Goal: Use online tool/utility: Utilize a website feature to perform a specific function

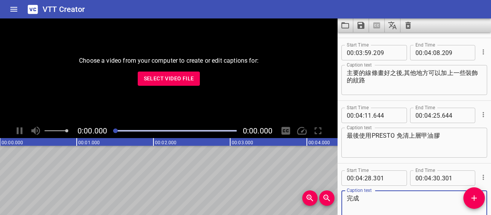
scroll to position [1605, 0]
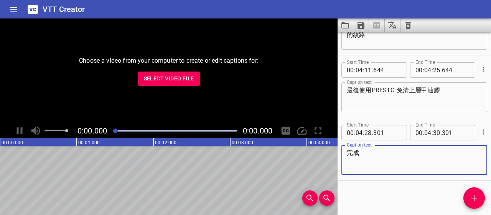
click at [159, 78] on span "Select Video File" at bounding box center [169, 79] width 50 height 10
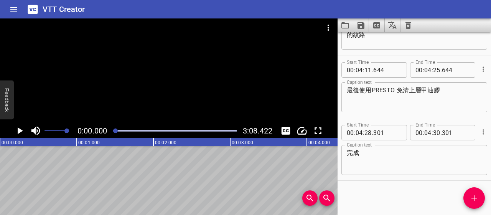
click at [483, 130] on div "Start Time 00 : 04 : 28 . 301 Start Time End Time 00 : 04 : 30 . 301 End Time C…" at bounding box center [415, 149] width 154 height 62
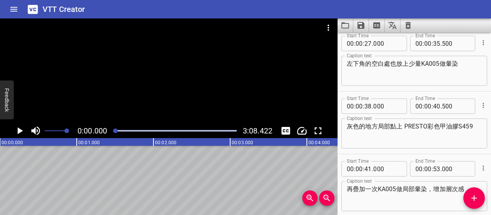
scroll to position [0, 0]
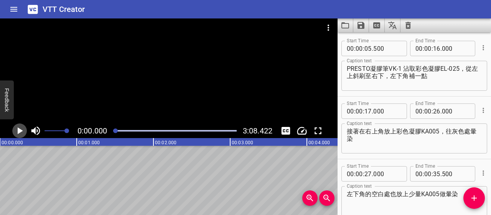
click at [20, 129] on icon "Play/Pause" at bounding box center [20, 130] width 5 height 7
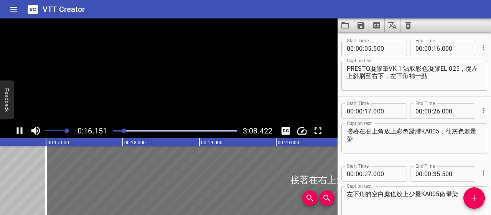
click at [20, 129] on icon "Play/Pause" at bounding box center [20, 131] width 12 height 12
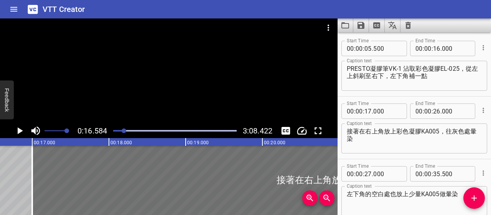
click at [467, 66] on textarea "PRESTO凝膠筆VK-1 沾取彩色凝膠EL-025，從左上斜刷至右下，左下角補一點" at bounding box center [414, 76] width 135 height 22
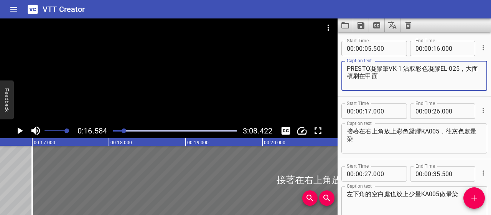
type textarea "PRESTO凝膠筆VK-1 沾取彩色凝膠EL-025，大面積刷在甲面"
click at [443, 48] on input "number" at bounding box center [456, 48] width 28 height 15
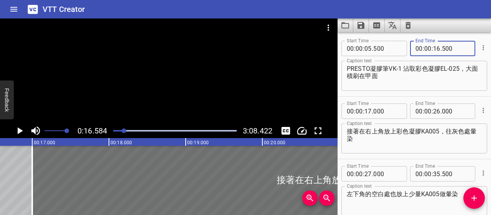
type input "500"
click at [419, 77] on textarea "PRESTO凝膠筆VK-1 沾取彩色凝膠EL-025，大面積刷在甲面" at bounding box center [414, 76] width 135 height 22
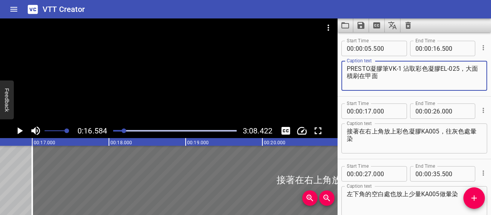
click at [18, 131] on icon "Play/Pause" at bounding box center [20, 130] width 5 height 7
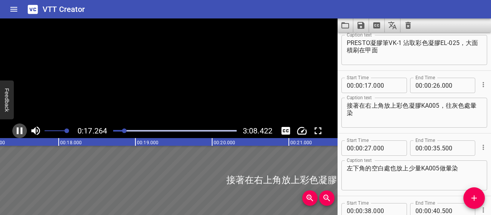
scroll to position [0, 1325]
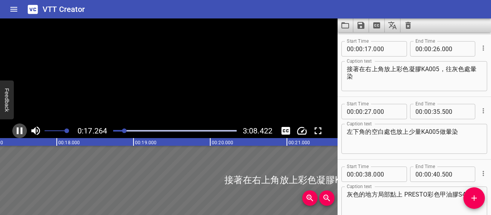
click at [20, 132] on icon "Play/Pause" at bounding box center [20, 131] width 12 height 12
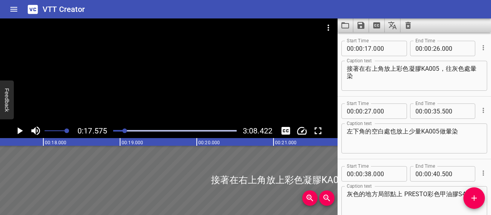
scroll to position [0, 1349]
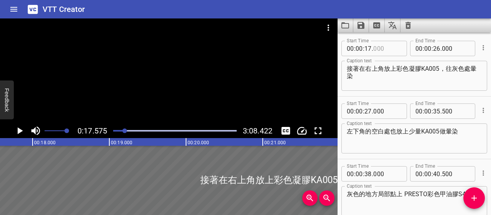
click at [378, 45] on input "number" at bounding box center [387, 48] width 28 height 15
type input "300"
click at [399, 82] on textarea "接著在右上角放上彩色凝膠KA005，往灰色處暈染" at bounding box center [414, 76] width 135 height 22
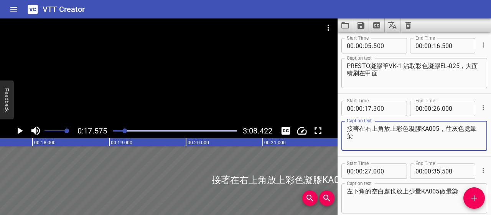
scroll to position [0, 0]
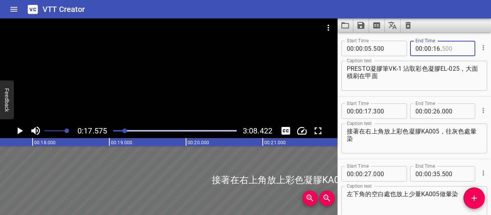
click at [448, 46] on input "number" at bounding box center [456, 48] width 28 height 15
type input "800"
click at [436, 80] on textarea "PRESTO凝膠筆VK-1 沾取彩色凝膠EL-025，大面積刷在甲面" at bounding box center [414, 76] width 135 height 22
click at [123, 130] on div at bounding box center [124, 130] width 5 height 5
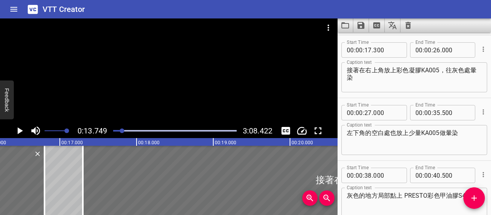
scroll to position [63, 0]
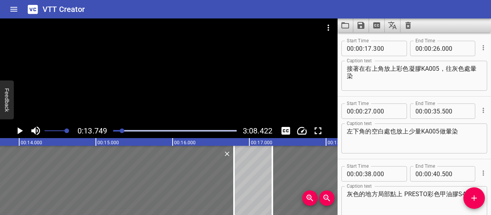
click at [22, 130] on icon "Play/Pause" at bounding box center [20, 130] width 5 height 7
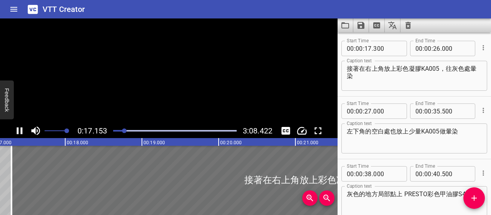
click at [22, 130] on icon "Play/Pause" at bounding box center [20, 130] width 6 height 7
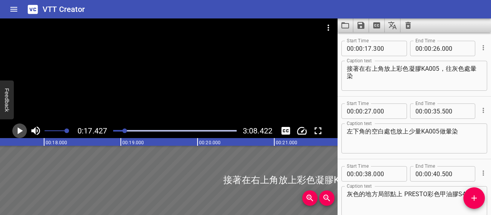
click at [22, 130] on icon "Play/Pause" at bounding box center [20, 130] width 5 height 7
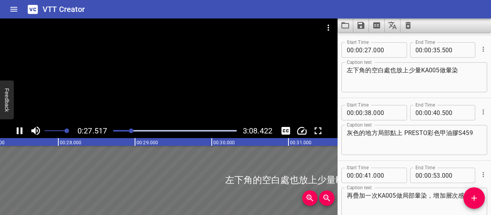
scroll to position [125, 0]
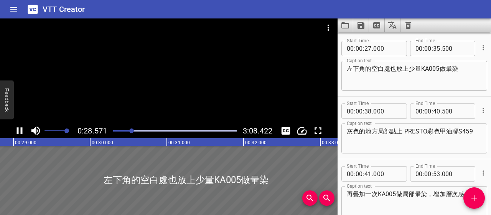
click at [21, 130] on icon "Play/Pause" at bounding box center [20, 130] width 6 height 7
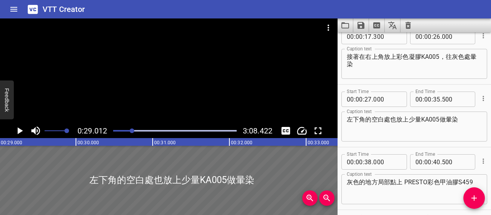
scroll to position [87, 0]
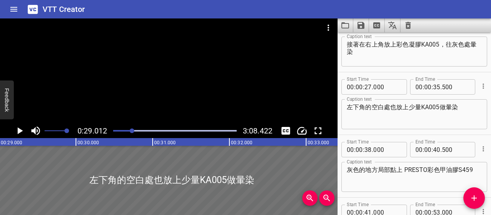
click at [20, 129] on icon "Play/Pause" at bounding box center [20, 130] width 5 height 7
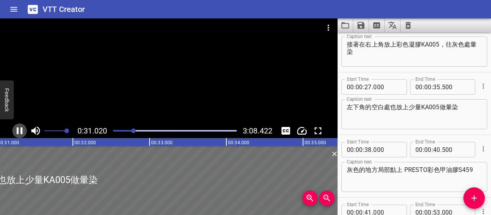
click at [20, 131] on icon "Play/Pause" at bounding box center [20, 131] width 12 height 12
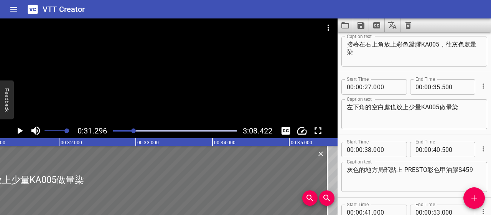
scroll to position [0, 2402]
click at [441, 106] on textarea "左下角的空白處也放上少量KA005做暈染" at bounding box center [414, 114] width 135 height 22
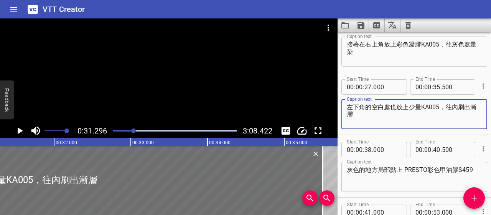
type textarea "左下角的空白處也放上少量KA005，往內刷出漸層"
click at [348, 51] on textarea "接著在右上角放上彩色凝膠KA005，往灰色處暈染" at bounding box center [414, 52] width 135 height 22
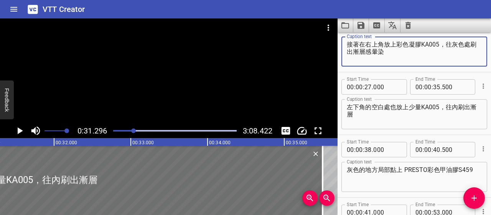
type textarea "接著在右上角放上彩色凝膠KA005，往灰色處刷出漸層感暈染"
click at [396, 117] on textarea "左下角的空白處也放上少量KA005，往內刷出漸層" at bounding box center [414, 114] width 135 height 22
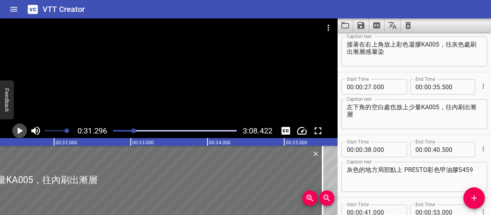
click at [19, 132] on icon "Play/Pause" at bounding box center [20, 130] width 5 height 7
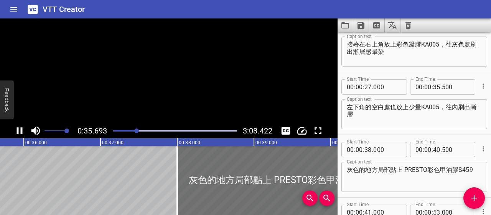
click at [19, 132] on icon "Play/Pause" at bounding box center [20, 131] width 12 height 12
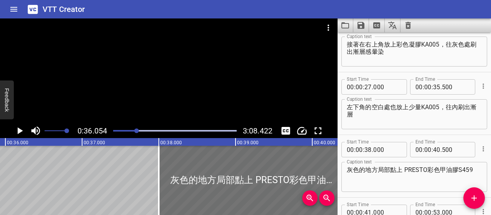
scroll to position [0, 2767]
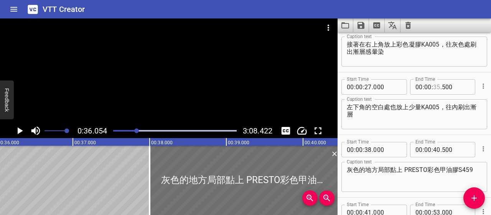
click at [435, 86] on input "number" at bounding box center [436, 86] width 7 height 15
type input "36"
type input "000"
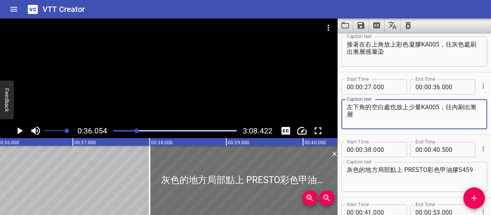
click at [398, 119] on textarea "左下角的空白處也放上少量KA005，往內刷出漸層" at bounding box center [414, 114] width 135 height 22
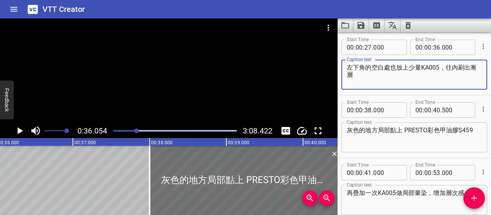
scroll to position [164, 0]
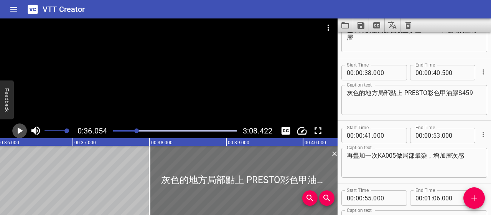
click at [18, 129] on icon "Play/Pause" at bounding box center [20, 130] width 5 height 7
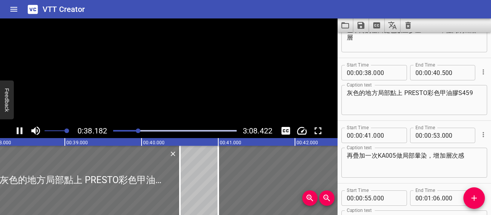
scroll to position [188, 0]
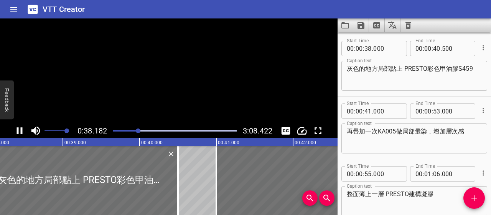
click at [18, 129] on icon "Play/Pause" at bounding box center [20, 130] width 6 height 7
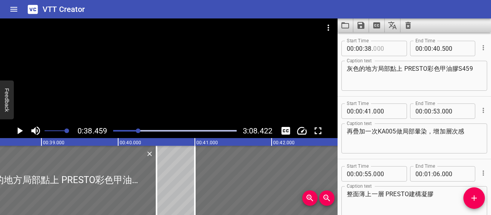
click at [380, 47] on input "number" at bounding box center [387, 48] width 28 height 15
type input "300"
click at [383, 78] on textarea "灰色的地方局部點上 PRESTO彩色甲油膠S459" at bounding box center [414, 76] width 135 height 22
click at [19, 132] on icon "Play/Pause" at bounding box center [20, 130] width 5 height 7
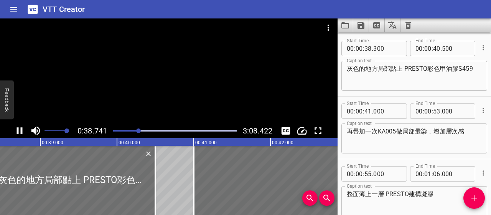
scroll to position [0, 2974]
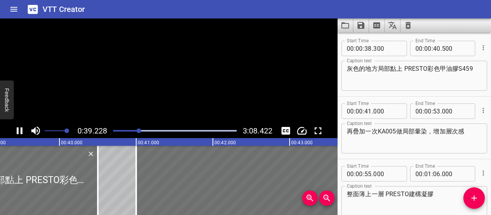
click at [19, 132] on icon "Play/Pause" at bounding box center [20, 131] width 12 height 12
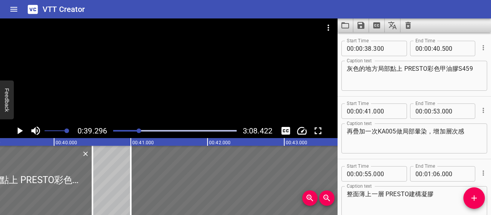
click at [137, 132] on div at bounding box center [175, 130] width 133 height 11
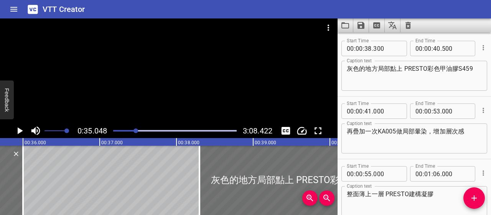
scroll to position [0, 2690]
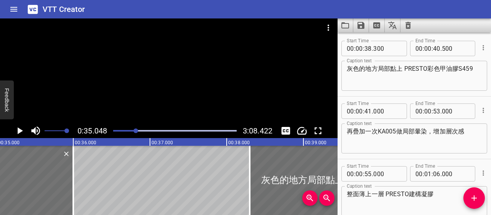
click at [20, 130] on icon "Play/Pause" at bounding box center [20, 130] width 5 height 7
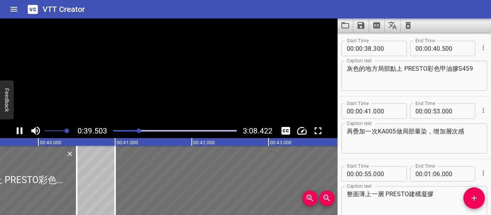
click at [20, 130] on icon "Play/Pause" at bounding box center [20, 131] width 12 height 12
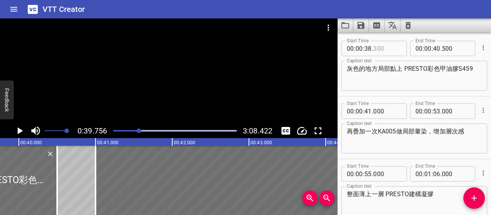
click at [384, 48] on input "number" at bounding box center [387, 48] width 28 height 15
type input "100"
click at [387, 79] on textarea "灰色的地方局部點上 PRESTO彩色甲油膠S459" at bounding box center [414, 76] width 135 height 22
click at [18, 130] on icon "Play/Pause" at bounding box center [20, 130] width 5 height 7
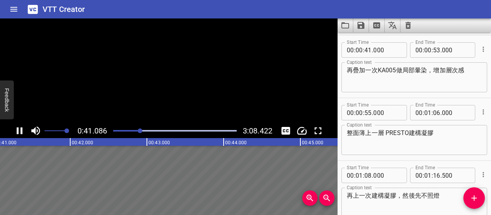
scroll to position [250, 0]
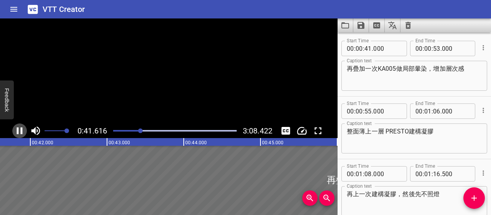
click at [18, 130] on icon "Play/Pause" at bounding box center [20, 130] width 6 height 7
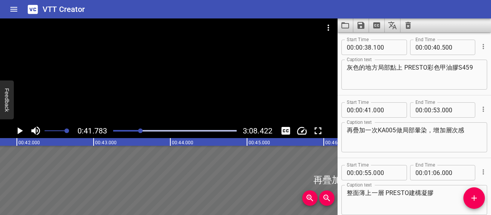
scroll to position [173, 0]
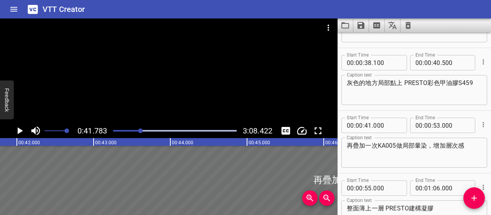
click at [138, 131] on div "Play progress" at bounding box center [79, 131] width 124 height 2
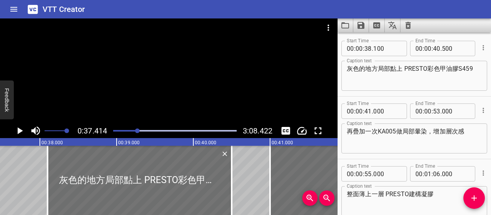
scroll to position [0, 2872]
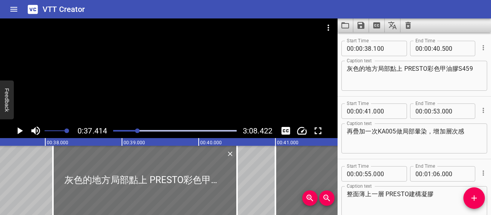
click at [21, 130] on icon "Play/Pause" at bounding box center [20, 130] width 5 height 7
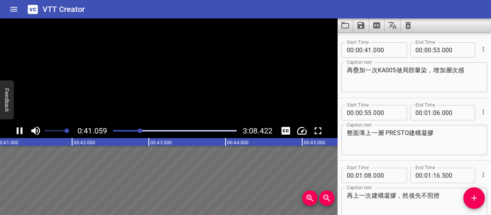
scroll to position [250, 0]
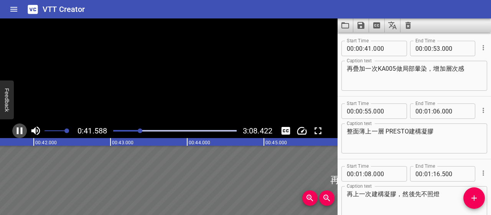
click at [21, 130] on icon "Play/Pause" at bounding box center [20, 130] width 6 height 7
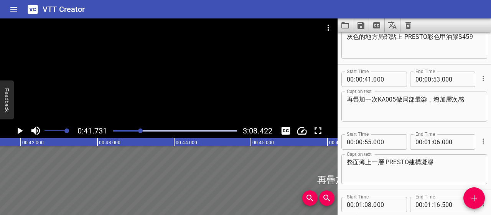
scroll to position [173, 0]
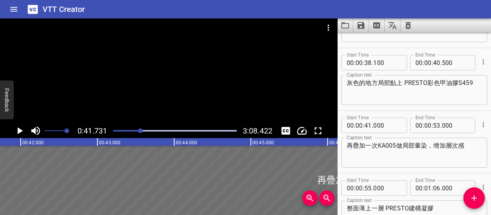
click at [376, 83] on textarea "灰色的地方局部點上 PRESTO彩色甲油膠S459" at bounding box center [414, 90] width 135 height 22
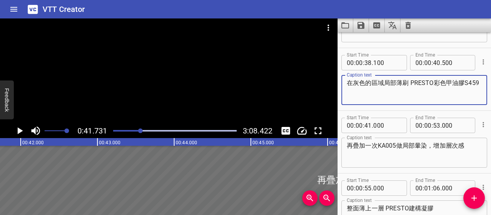
scroll to position [212, 0]
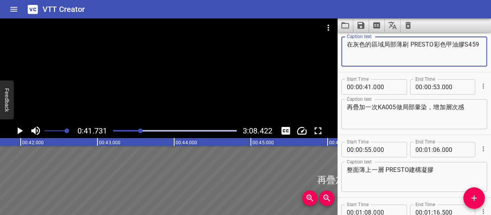
type textarea "在灰色的區域局部薄刷 PRESTO彩色甲油膠S459"
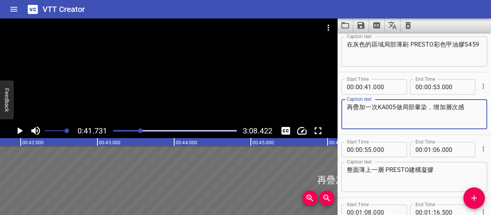
click at [350, 106] on textarea "再疊加一次KA005做局部暈染，增加層次感" at bounding box center [414, 114] width 135 height 22
click at [391, 106] on textarea "然後再疊加一次KA005 做局部暈染，增加層次感" at bounding box center [414, 114] width 135 height 22
type textarea "然後再疊加一次 KA005 做局部暈染，增加層次感"
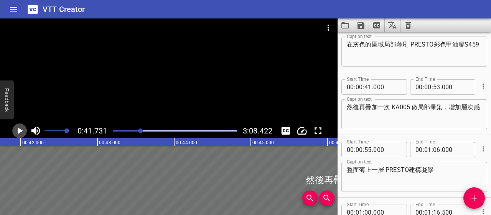
click at [15, 129] on icon "Play/Pause" at bounding box center [20, 131] width 12 height 12
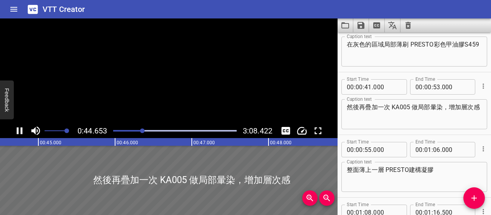
scroll to position [0, 3427]
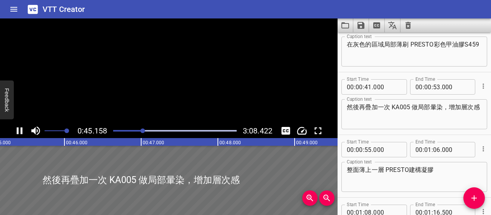
click at [15, 129] on icon "Play/Pause" at bounding box center [20, 131] width 12 height 12
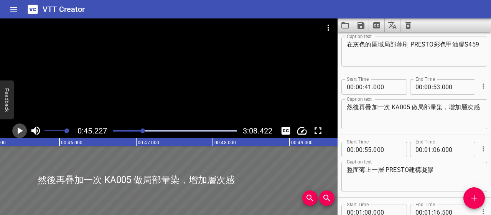
click at [21, 131] on icon "Play/Pause" at bounding box center [20, 130] width 5 height 7
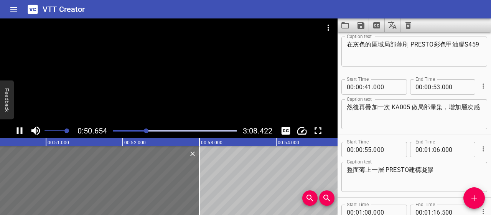
scroll to position [0, 3888]
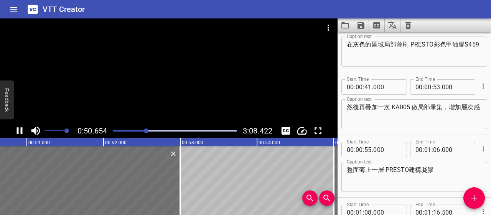
click at [19, 130] on icon "Play/Pause" at bounding box center [20, 131] width 12 height 12
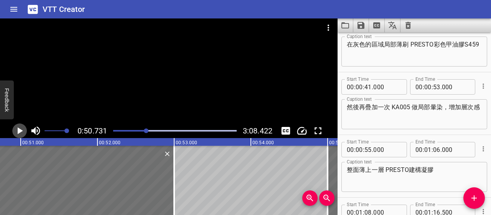
click at [20, 130] on icon "Play/Pause" at bounding box center [20, 130] width 5 height 7
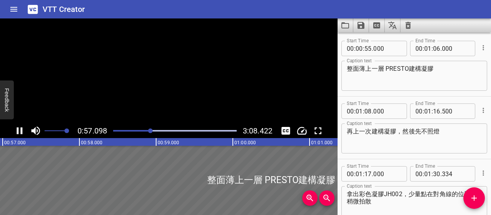
scroll to position [0, 4383]
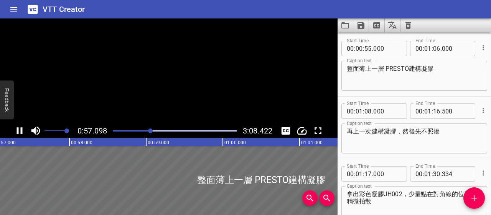
click at [20, 130] on icon "Play/Pause" at bounding box center [20, 131] width 12 height 12
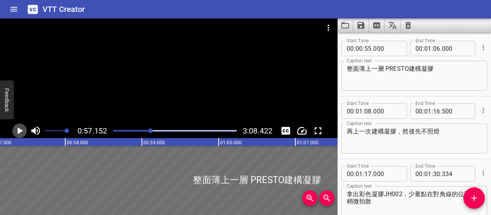
click at [21, 128] on icon "Play/Pause" at bounding box center [20, 131] width 12 height 12
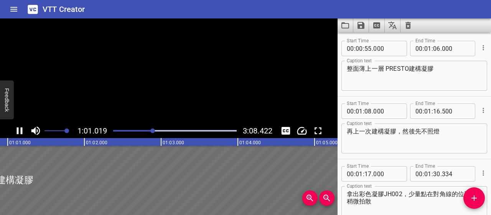
scroll to position [0, 4684]
click at [439, 68] on textarea "整面薄上一層 PRESTO建構凝膠" at bounding box center [414, 76] width 135 height 22
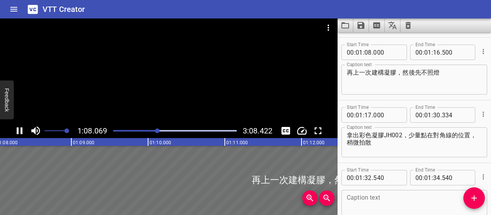
scroll to position [375, 0]
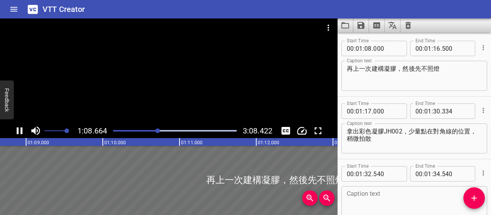
type textarea "整面薄上一層 PRESTO建構凝膠，將底色包覆"
click at [19, 131] on icon "Play/Pause" at bounding box center [20, 131] width 12 height 12
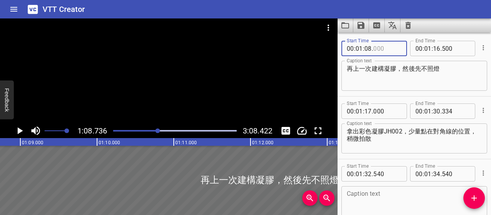
click at [382, 48] on input "number" at bounding box center [387, 48] width 28 height 15
type input "500"
click at [354, 68] on textarea "再上一次建構凝膠，然後先不照燈" at bounding box center [414, 76] width 135 height 22
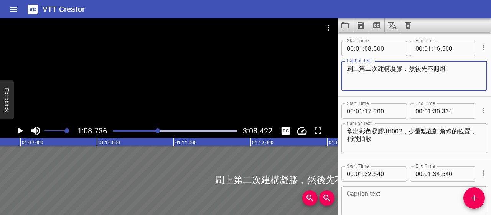
click at [421, 67] on textarea "刷上第二次建構凝膠，然後先不照燈" at bounding box center [414, 76] width 135 height 22
type textarea "刷上第二次建構凝膠，並且先不照燈"
click at [18, 132] on icon "Play/Pause" at bounding box center [20, 130] width 5 height 7
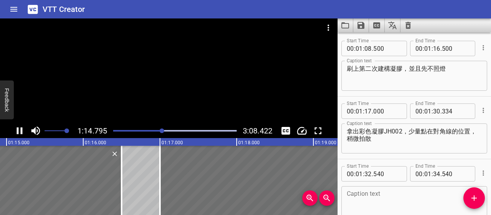
scroll to position [0, 5752]
click at [18, 132] on icon "Play/Pause" at bounding box center [20, 130] width 6 height 7
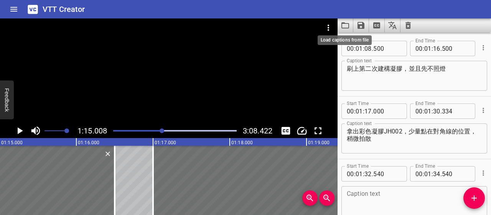
click at [348, 25] on icon "Load captions from file" at bounding box center [345, 25] width 9 height 9
click at [329, 27] on icon "Video Options" at bounding box center [329, 28] width 2 height 6
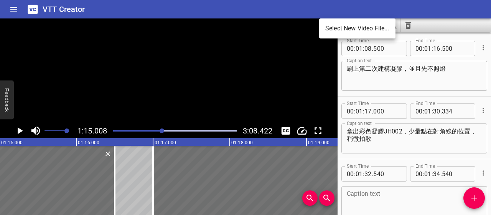
click at [321, 11] on div at bounding box center [245, 107] width 491 height 215
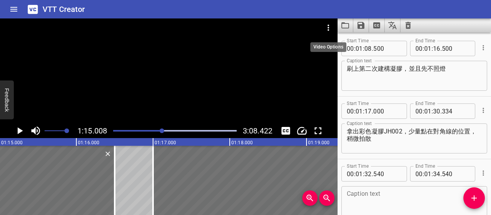
click at [329, 26] on icon "Video Options" at bounding box center [328, 27] width 9 height 9
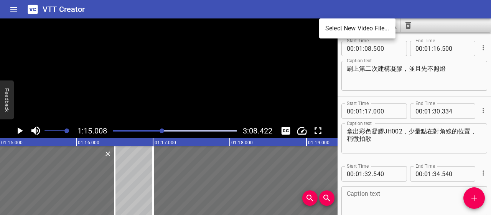
click at [444, 2] on div at bounding box center [245, 107] width 491 height 215
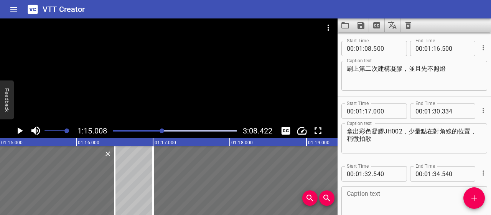
click at [17, 134] on icon "Play/Pause" at bounding box center [20, 131] width 12 height 12
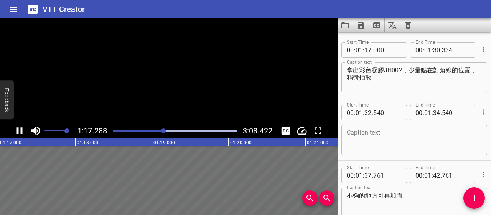
scroll to position [438, 0]
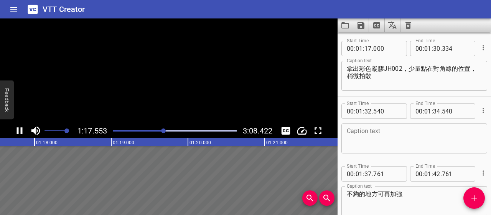
click at [17, 134] on icon "Play/Pause" at bounding box center [20, 131] width 12 height 12
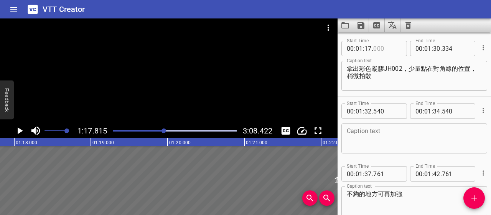
click at [385, 46] on input "number" at bounding box center [387, 48] width 28 height 15
type input "300"
click at [433, 87] on div "拿出彩色凝膠JH002，少量點在對角線的位置，稍微拍散 Caption text" at bounding box center [415, 76] width 146 height 30
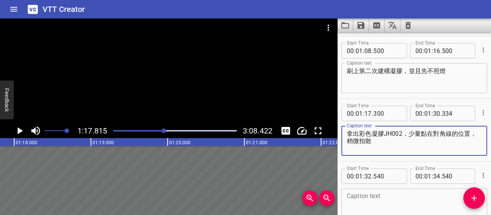
scroll to position [361, 0]
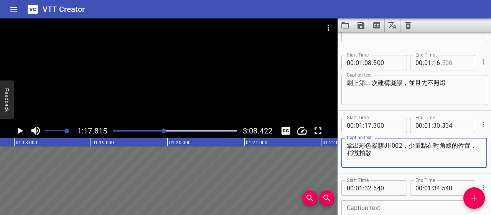
click at [442, 63] on input "number" at bounding box center [456, 62] width 28 height 15
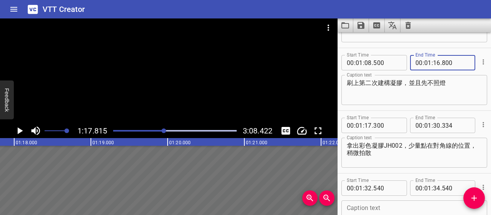
type input "800"
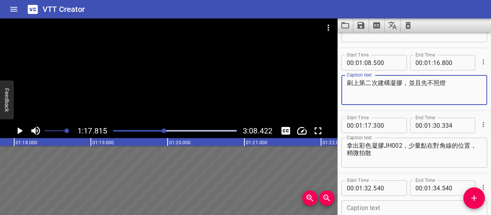
click at [432, 92] on textarea "刷上第二次建構凝膠，並且先不照燈" at bounding box center [414, 90] width 135 height 22
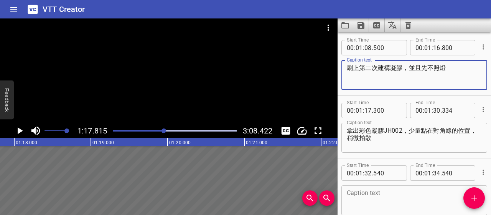
scroll to position [400, 0]
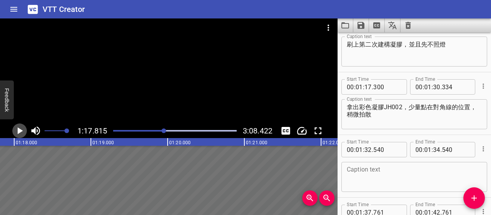
click at [18, 132] on icon "Play/Pause" at bounding box center [20, 130] width 5 height 7
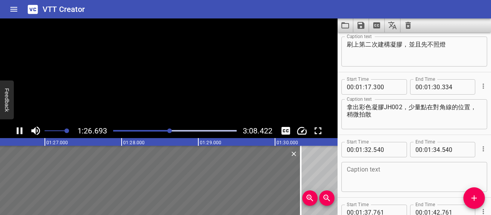
scroll to position [0, 6654]
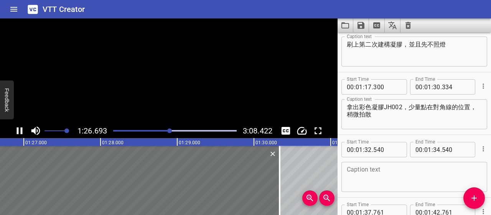
click at [18, 132] on icon "Play/Pause" at bounding box center [20, 131] width 12 height 12
click at [18, 132] on icon "Play/Pause" at bounding box center [20, 130] width 5 height 7
click at [18, 132] on icon "Play/Pause" at bounding box center [20, 131] width 12 height 12
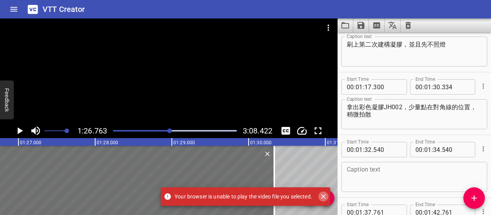
click at [325, 196] on icon "Close" at bounding box center [323, 196] width 5 height 5
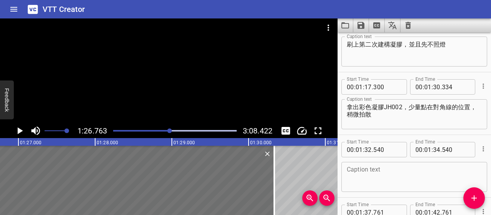
click at [168, 130] on div at bounding box center [169, 130] width 5 height 5
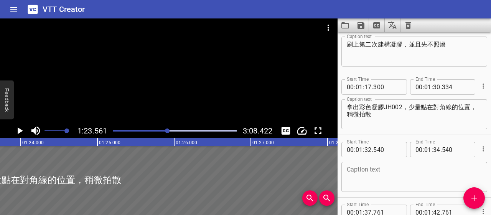
scroll to position [0, 6414]
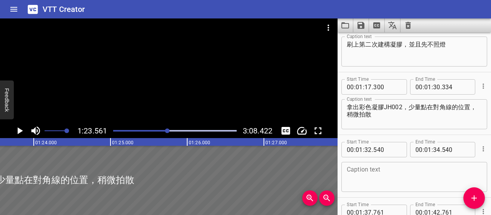
click at [17, 131] on icon "Play/Pause" at bounding box center [20, 131] width 12 height 12
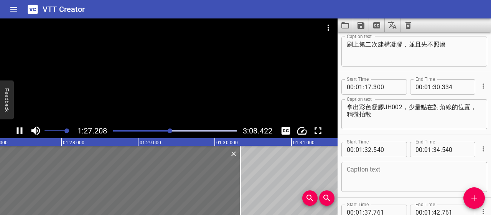
click at [17, 131] on icon "Play/Pause" at bounding box center [20, 130] width 6 height 7
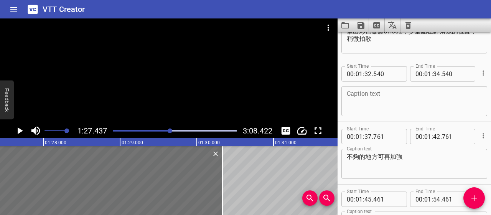
scroll to position [377, 0]
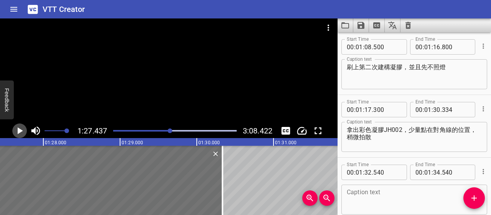
click at [20, 130] on icon "Play/Pause" at bounding box center [20, 130] width 5 height 7
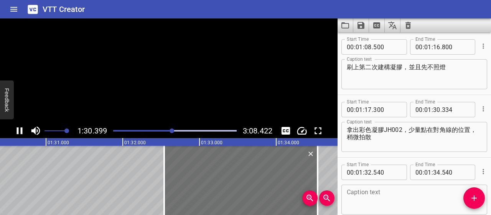
click at [20, 130] on icon "Play/Pause" at bounding box center [20, 131] width 12 height 12
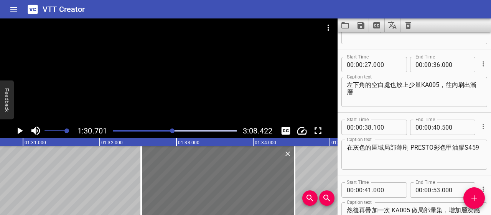
scroll to position [108, 0]
